Goal: Communication & Community: Participate in discussion

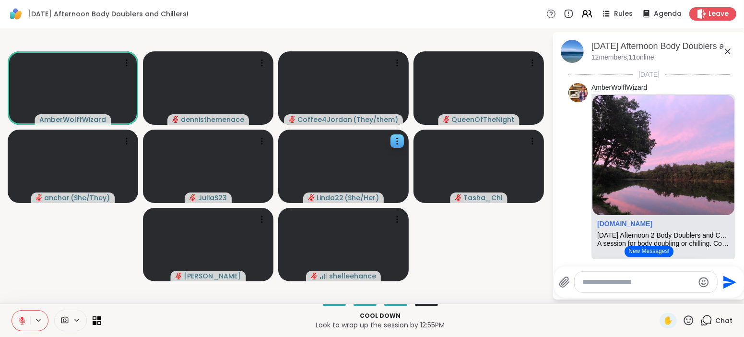
scroll to position [695, 0]
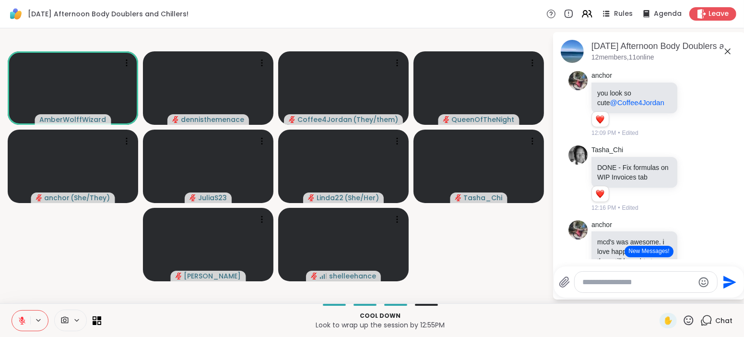
click at [684, 280] on textarea "Type your message" at bounding box center [638, 282] width 112 height 10
click at [655, 252] on button "New Messages!" at bounding box center [648, 251] width 48 height 12
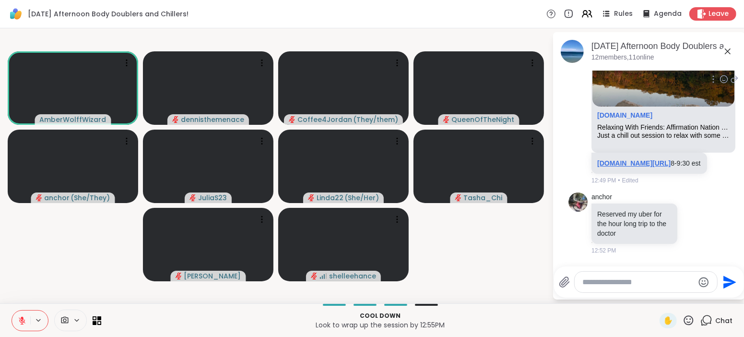
click at [635, 165] on link "sharewellnow.com/session/ded6bd0a-430f-45d6-9b47-eef05291a0e3" at bounding box center [633, 163] width 73 height 8
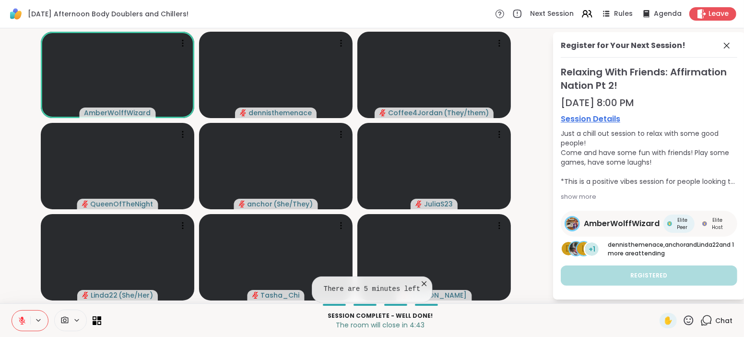
click at [724, 316] on span "Chat" at bounding box center [723, 320] width 17 height 10
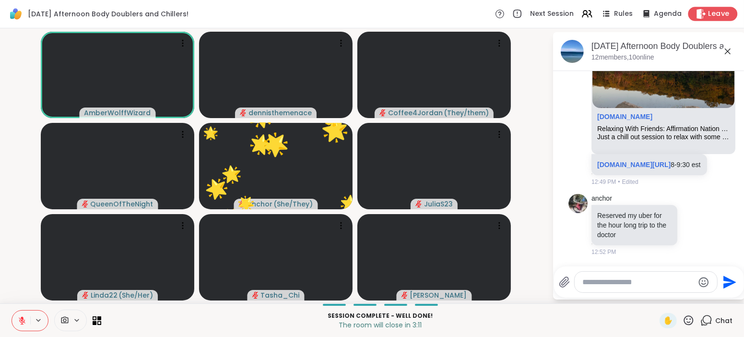
click at [714, 12] on span "Leave" at bounding box center [718, 14] width 21 height 10
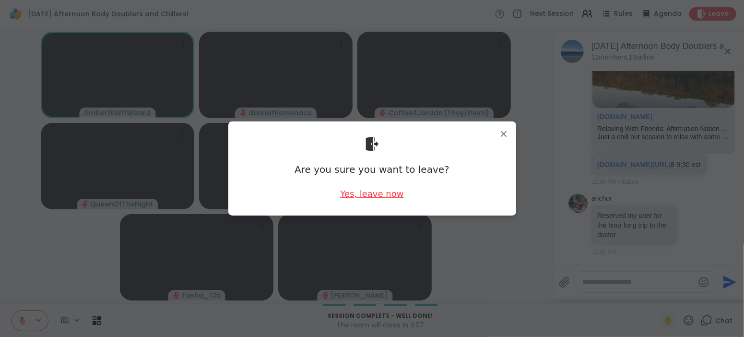
click at [373, 196] on div "Yes, leave now" at bounding box center [371, 193] width 63 height 12
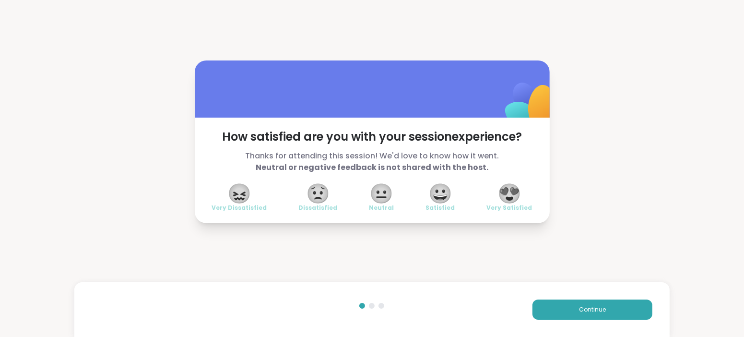
click at [373, 196] on span "😐" at bounding box center [382, 193] width 24 height 17
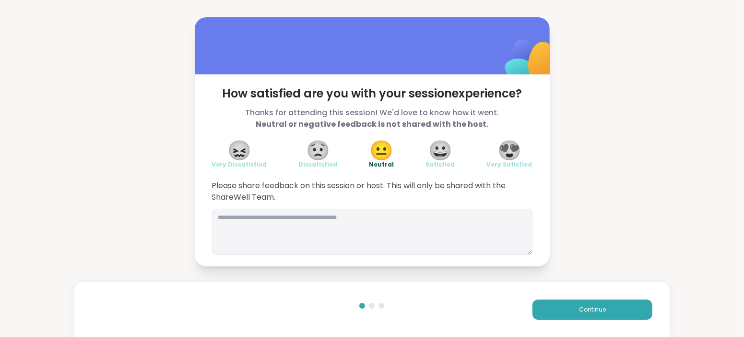
click at [505, 156] on span "😍" at bounding box center [509, 149] width 24 height 17
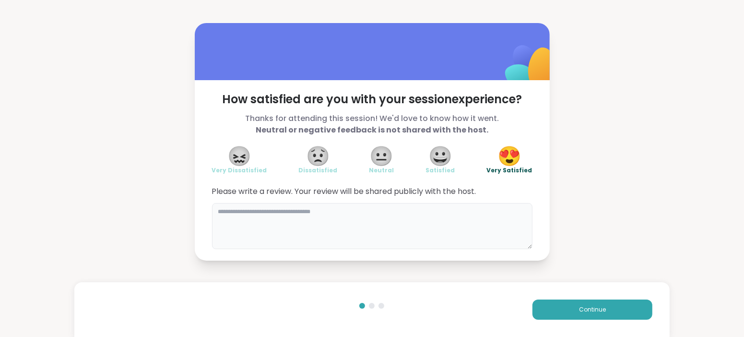
click at [373, 220] on textarea at bounding box center [372, 226] width 320 height 46
click at [243, 210] on textarea "**********" at bounding box center [372, 226] width 320 height 46
click at [284, 209] on textarea "**********" at bounding box center [372, 226] width 320 height 46
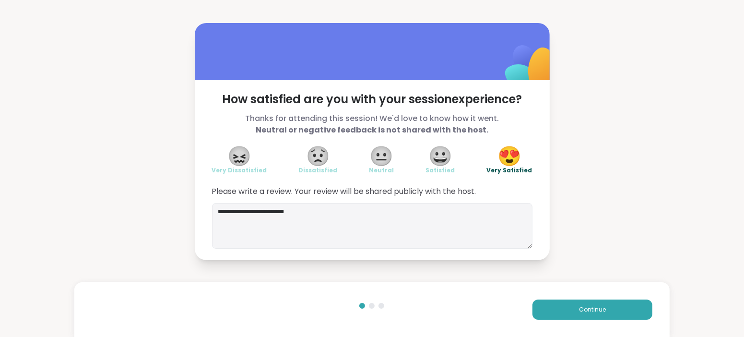
click at [465, 140] on div "**********" at bounding box center [372, 170] width 355 height 180
click at [224, 208] on textarea "**********" at bounding box center [372, 226] width 320 height 46
type textarea "**********"
click at [585, 312] on span "Continue" at bounding box center [592, 309] width 27 height 9
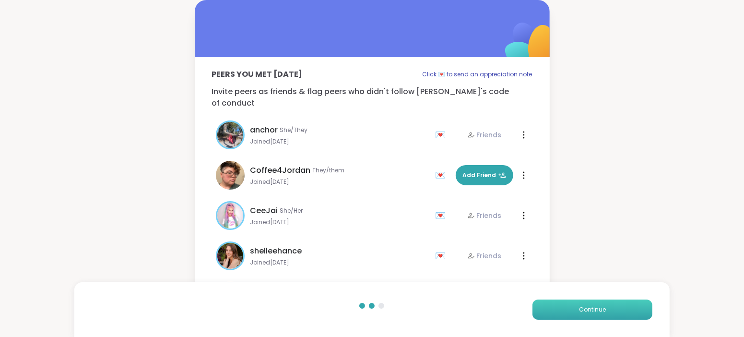
click at [585, 312] on span "Continue" at bounding box center [592, 309] width 27 height 9
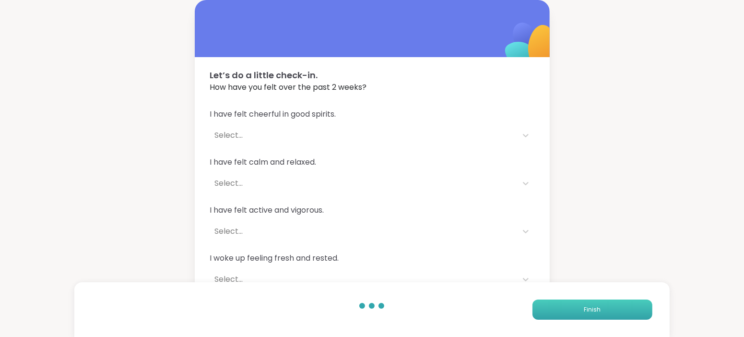
click at [585, 312] on span "Finish" at bounding box center [591, 309] width 17 height 9
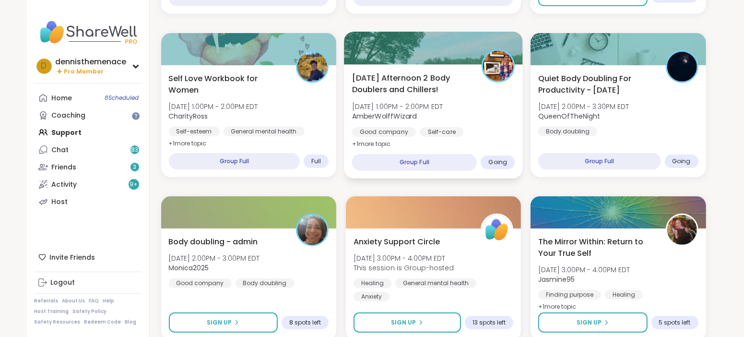
scroll to position [431, 0]
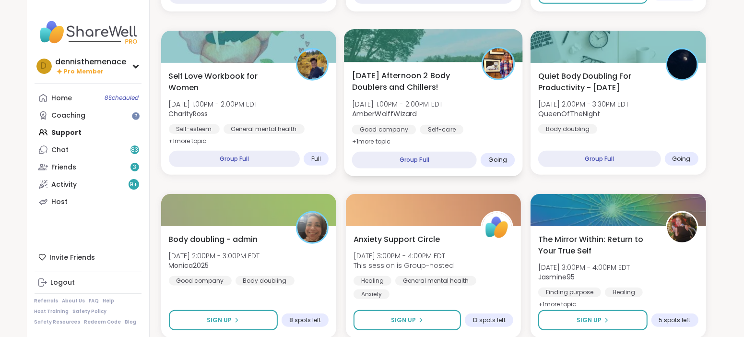
click at [409, 117] on b "AmberWolffWizard" at bounding box center [383, 114] width 65 height 10
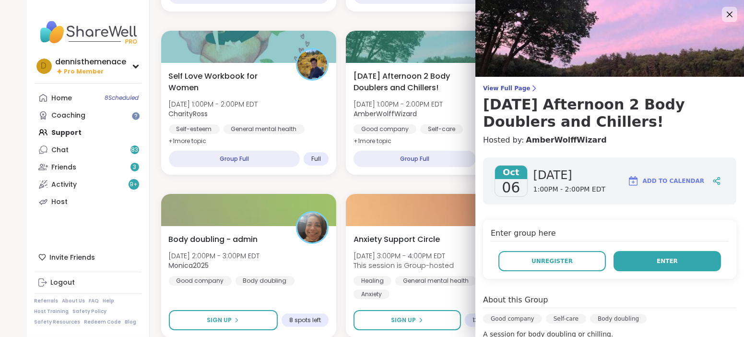
click at [659, 254] on button "Enter" at bounding box center [666, 261] width 107 height 20
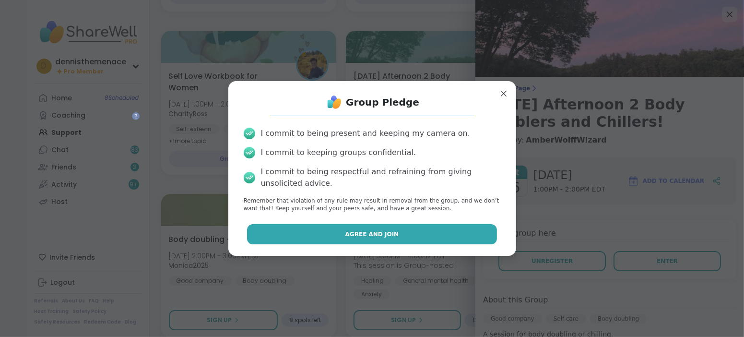
click at [353, 236] on span "Agree and Join" at bounding box center [372, 234] width 54 height 9
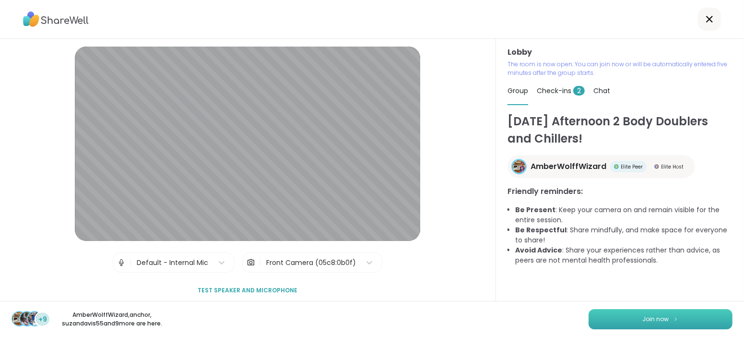
click at [665, 318] on span "Join now" at bounding box center [655, 318] width 26 height 9
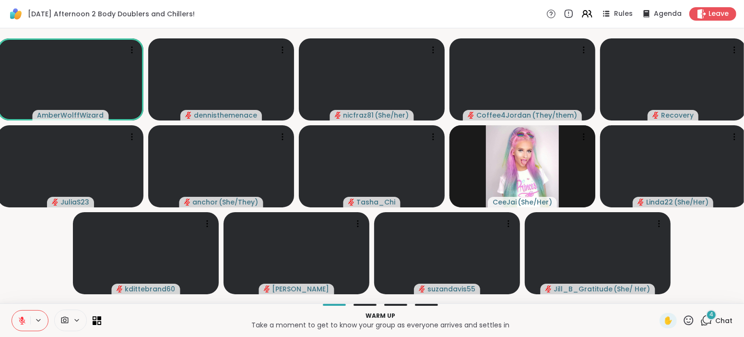
click at [724, 321] on span "Chat" at bounding box center [723, 320] width 17 height 10
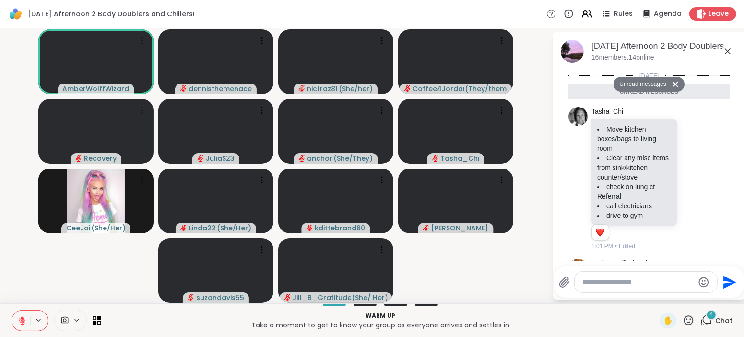
scroll to position [379, 0]
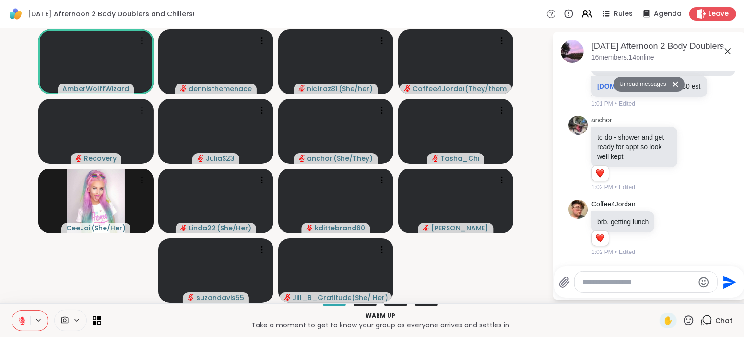
click at [640, 285] on textarea "Type your message" at bounding box center [638, 282] width 112 height 10
type textarea "*"
click at [673, 271] on div "****" at bounding box center [646, 282] width 145 height 22
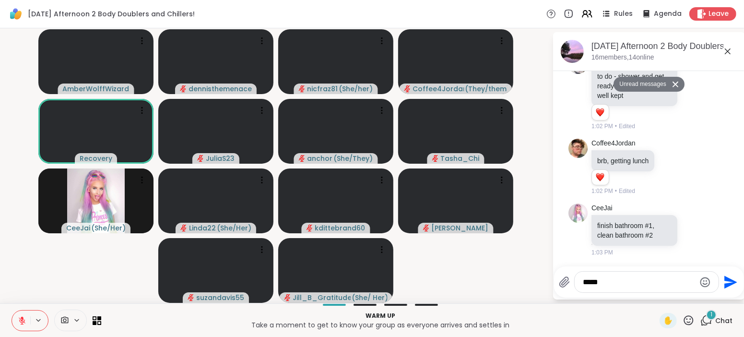
scroll to position [418, 0]
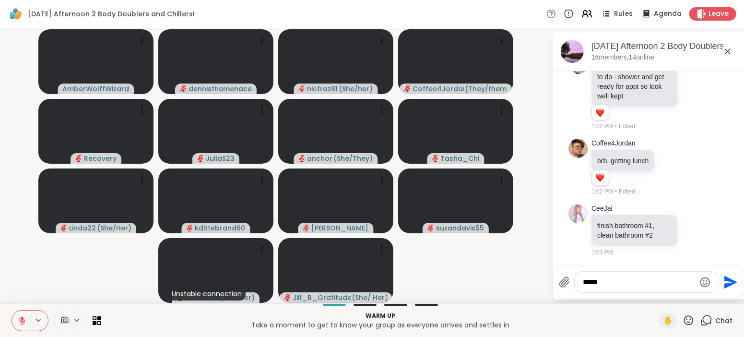
click at [613, 286] on textarea "****" at bounding box center [639, 282] width 112 height 10
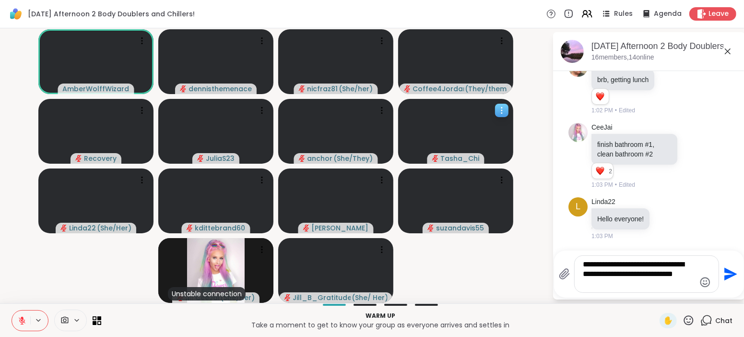
scroll to position [0, 0]
type textarea "**********"
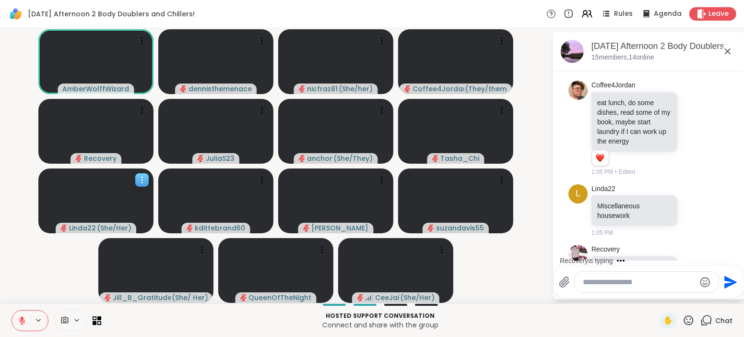
scroll to position [921, 0]
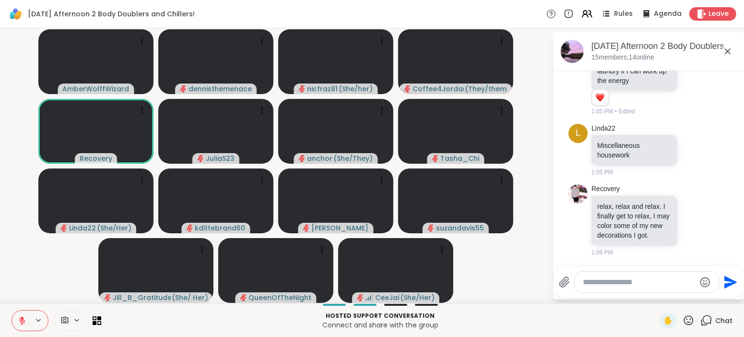
click at [23, 321] on icon at bounding box center [22, 320] width 7 height 7
click at [23, 321] on icon at bounding box center [22, 320] width 9 height 9
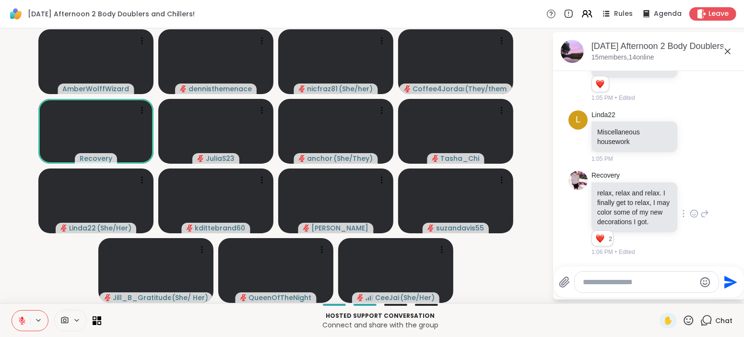
click at [703, 253] on div "Recovery relax, relax and relax. I finally get to relax, I may color some of my…" at bounding box center [649, 214] width 117 height 86
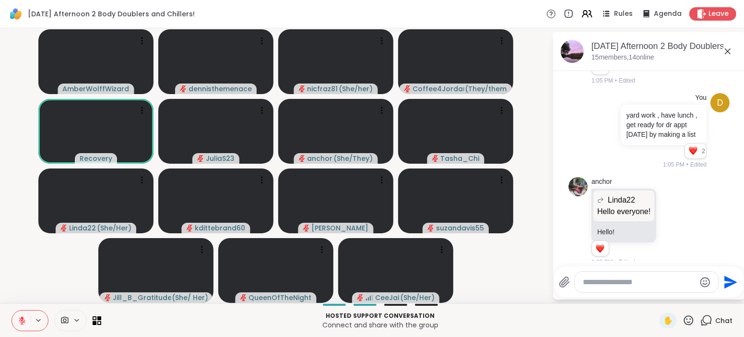
scroll to position [624, 0]
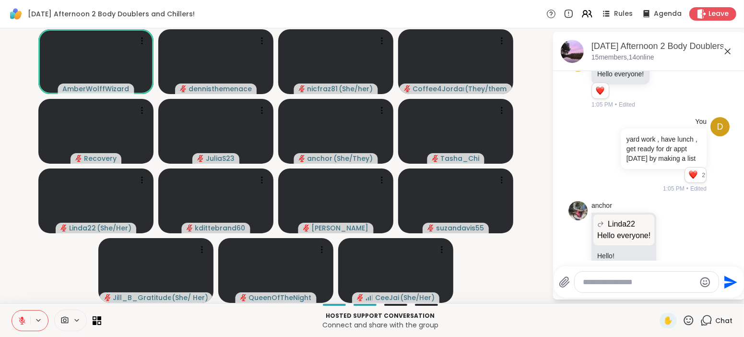
click at [24, 317] on icon at bounding box center [22, 320] width 9 height 9
click at [25, 316] on icon at bounding box center [22, 320] width 9 height 9
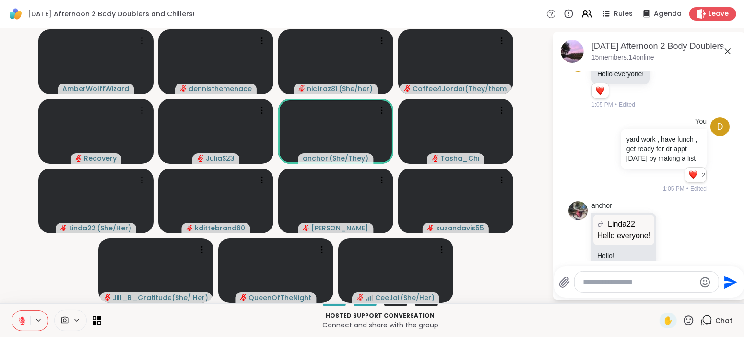
click at [22, 318] on icon at bounding box center [22, 318] width 3 height 4
click at [22, 318] on icon at bounding box center [22, 320] width 9 height 9
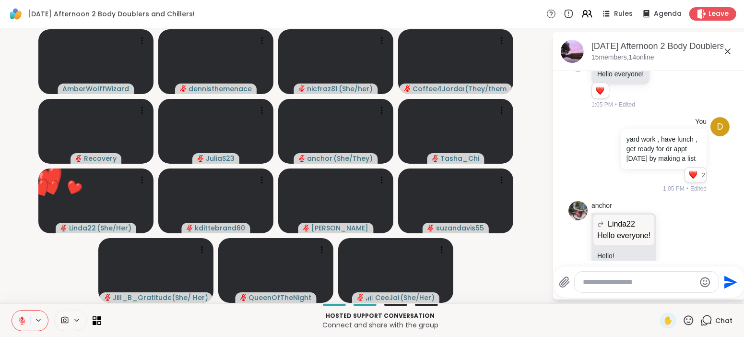
click at [23, 318] on icon at bounding box center [22, 318] width 3 height 4
click at [23, 318] on icon at bounding box center [22, 320] width 9 height 9
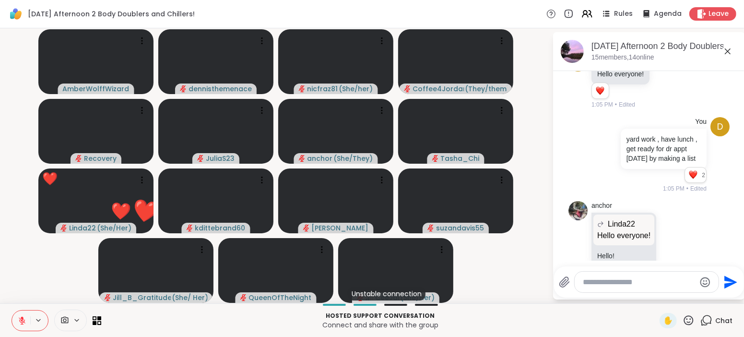
click at [23, 318] on icon at bounding box center [22, 318] width 3 height 4
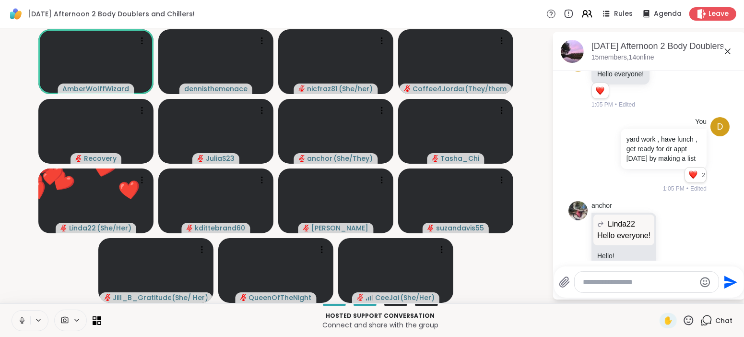
click at [23, 316] on icon at bounding box center [22, 320] width 9 height 9
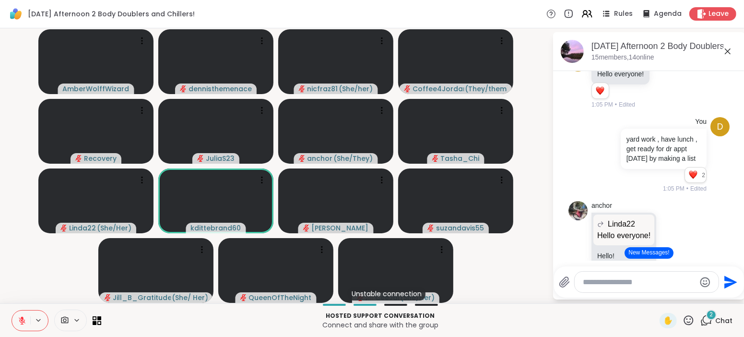
click at [646, 251] on button "New Messages!" at bounding box center [648, 253] width 48 height 12
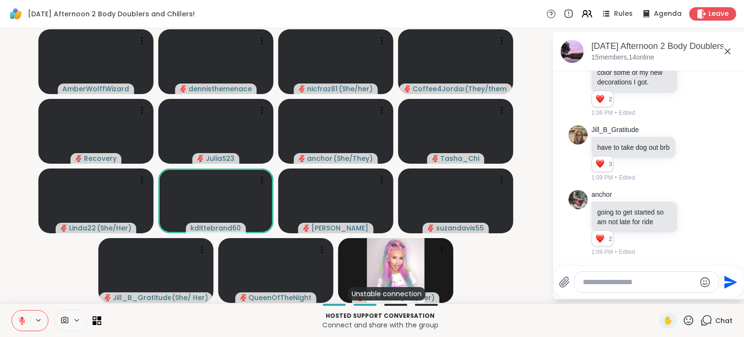
scroll to position [1149, 0]
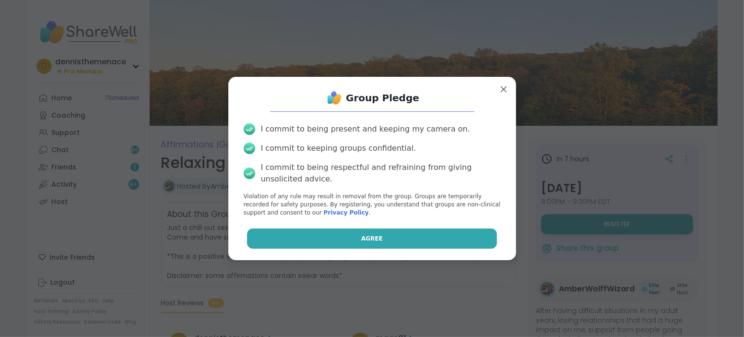
click at [410, 238] on button "Agree" at bounding box center [372, 238] width 250 height 20
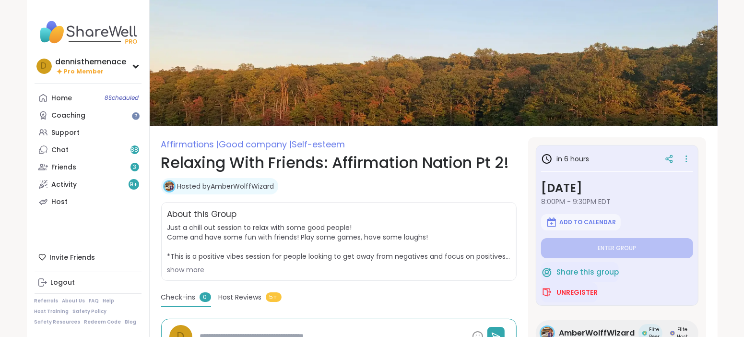
type textarea "*"
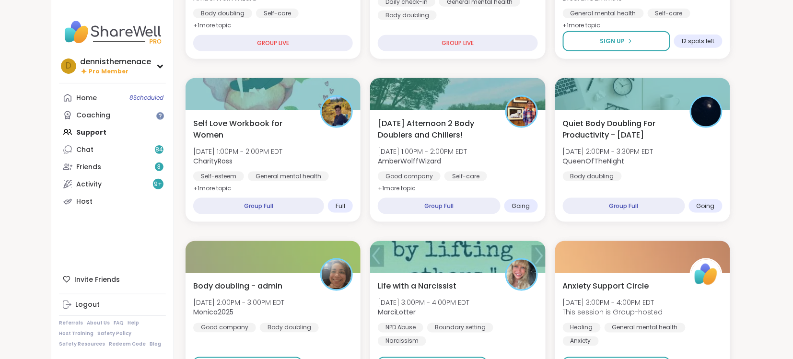
scroll to position [418, 0]
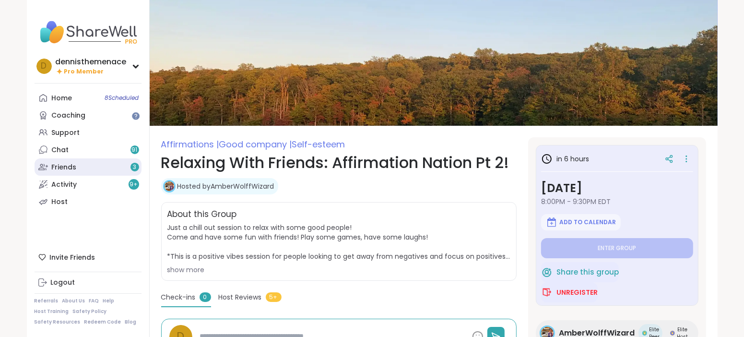
click at [71, 160] on link "Friends 3" at bounding box center [88, 166] width 107 height 17
type textarea "*"
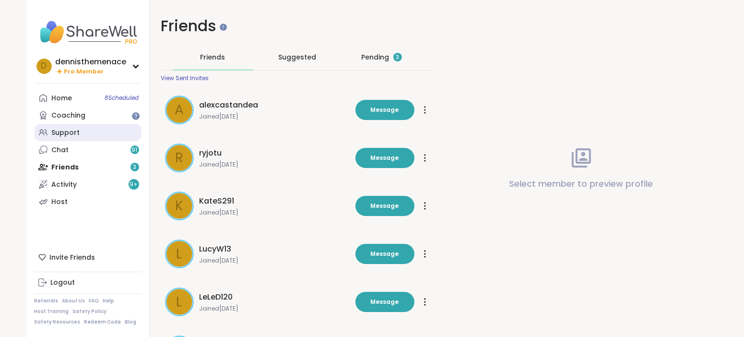
click at [71, 135] on div "Support" at bounding box center [66, 133] width 28 height 10
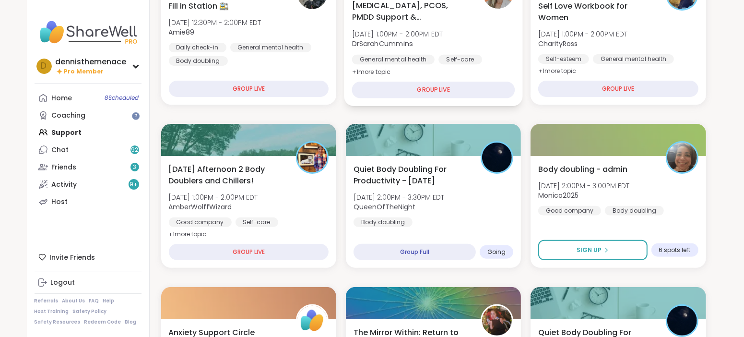
scroll to position [239, 0]
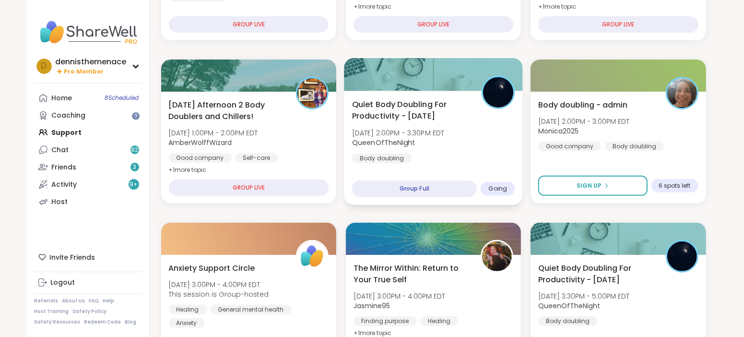
click at [430, 161] on div "Quiet Body Doubling For Productivity - Monday Mon, Oct 06 | 2:00PM - 3:30PM EDT…" at bounding box center [432, 130] width 163 height 65
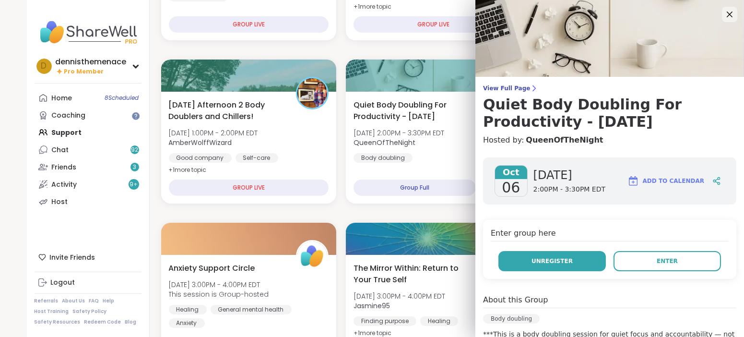
click at [554, 255] on button "Unregister" at bounding box center [551, 261] width 107 height 20
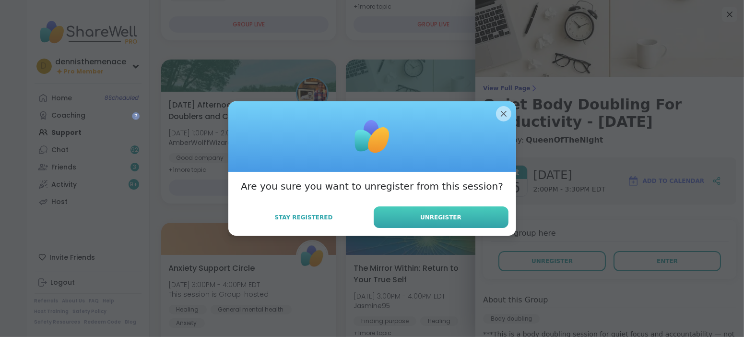
click at [446, 217] on span "Unregister" at bounding box center [440, 217] width 41 height 9
